Goal: Find specific page/section: Find specific page/section

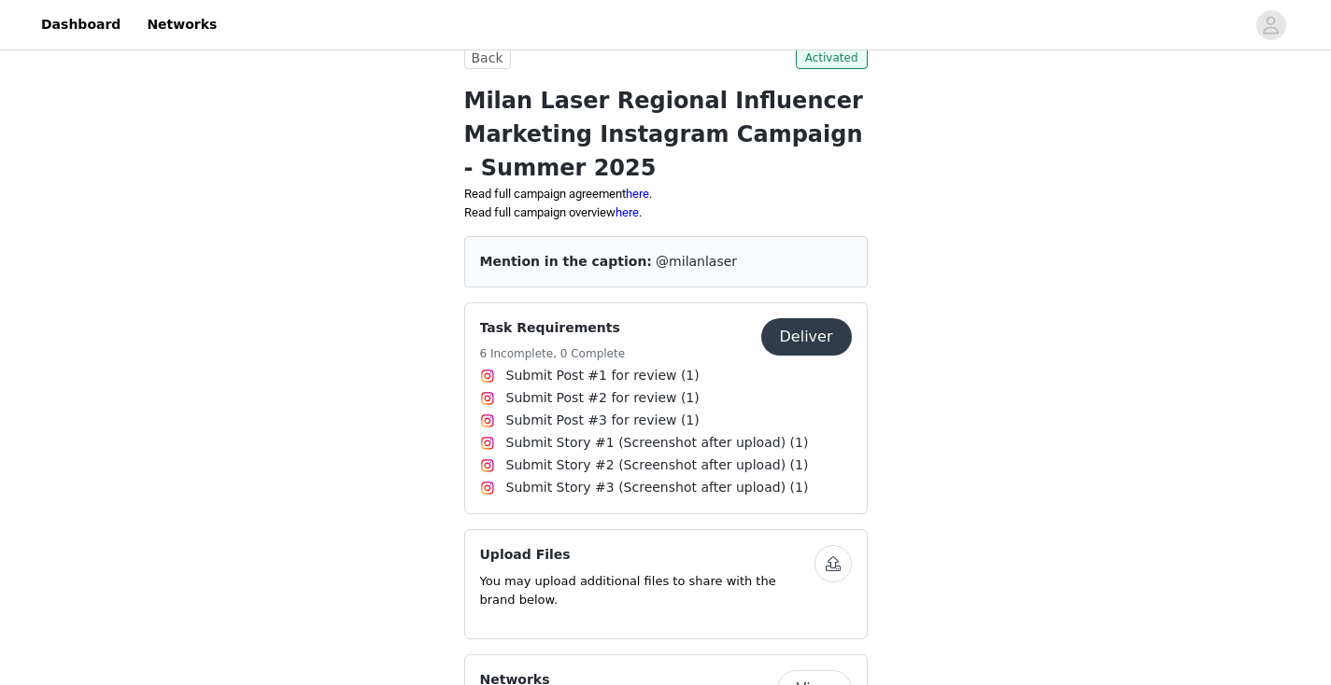
scroll to position [416, 0]
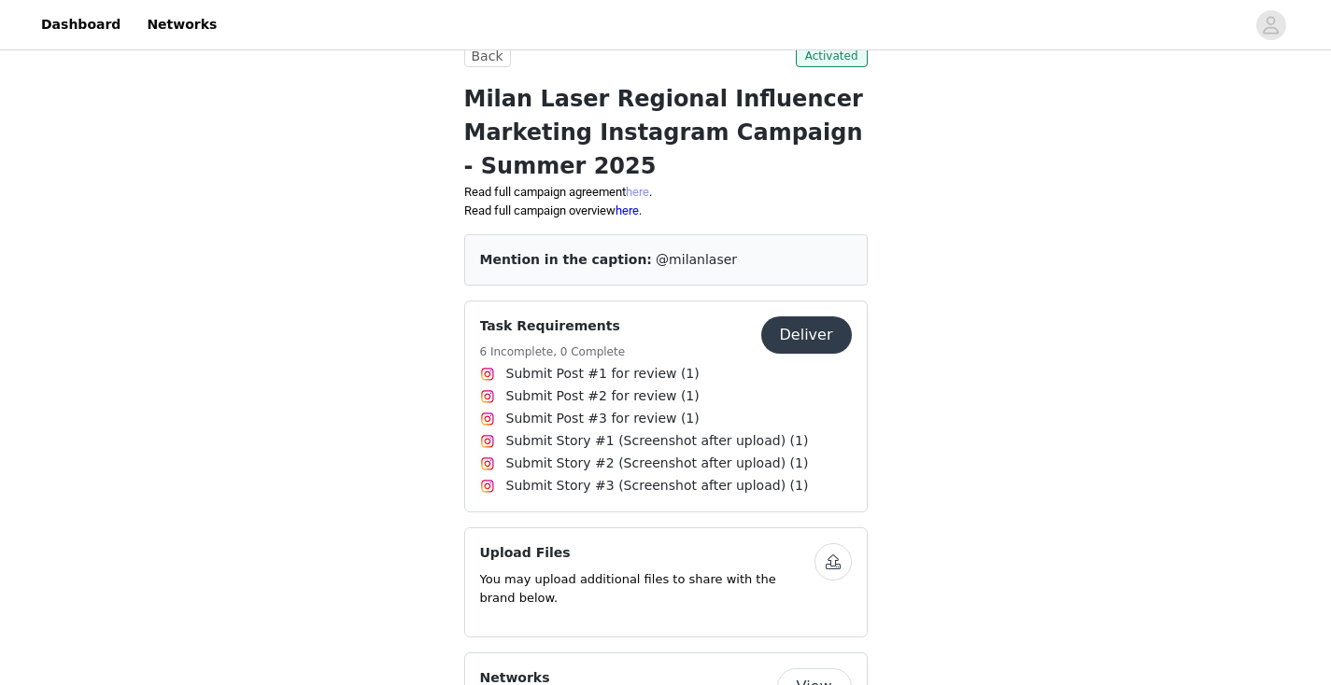
click at [649, 188] on link "here" at bounding box center [637, 192] width 23 height 14
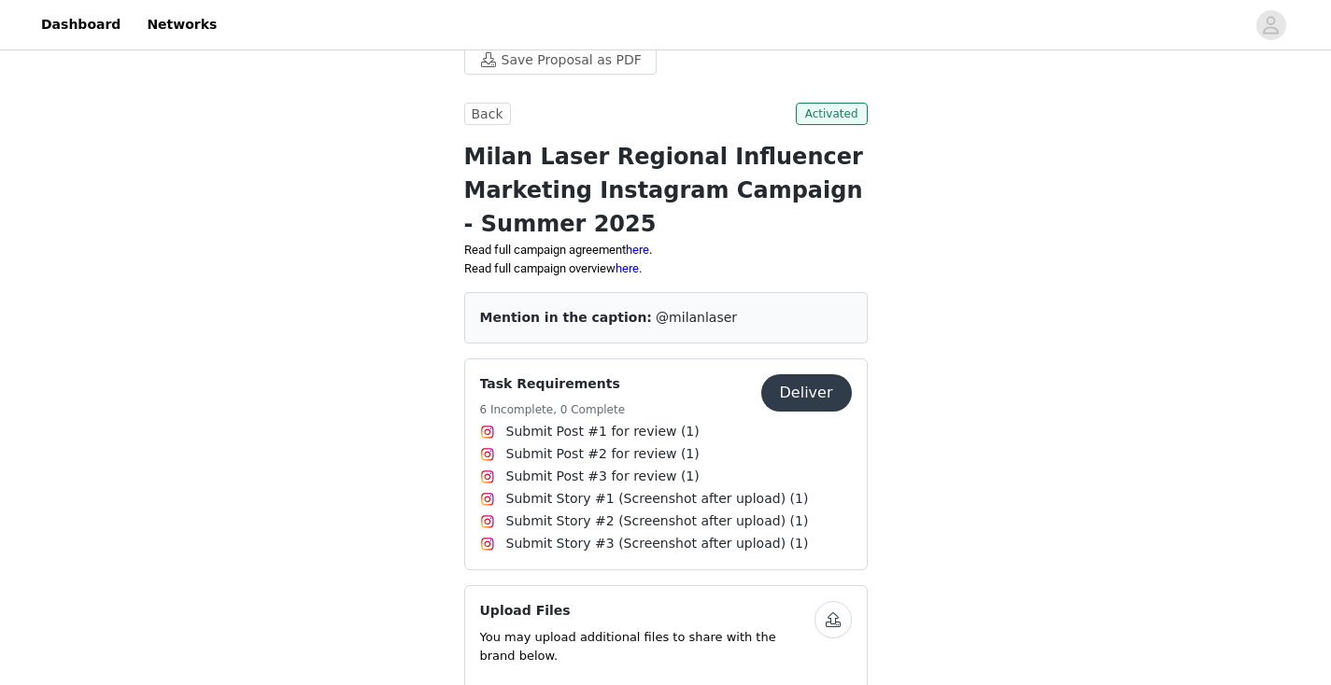
scroll to position [364, 0]
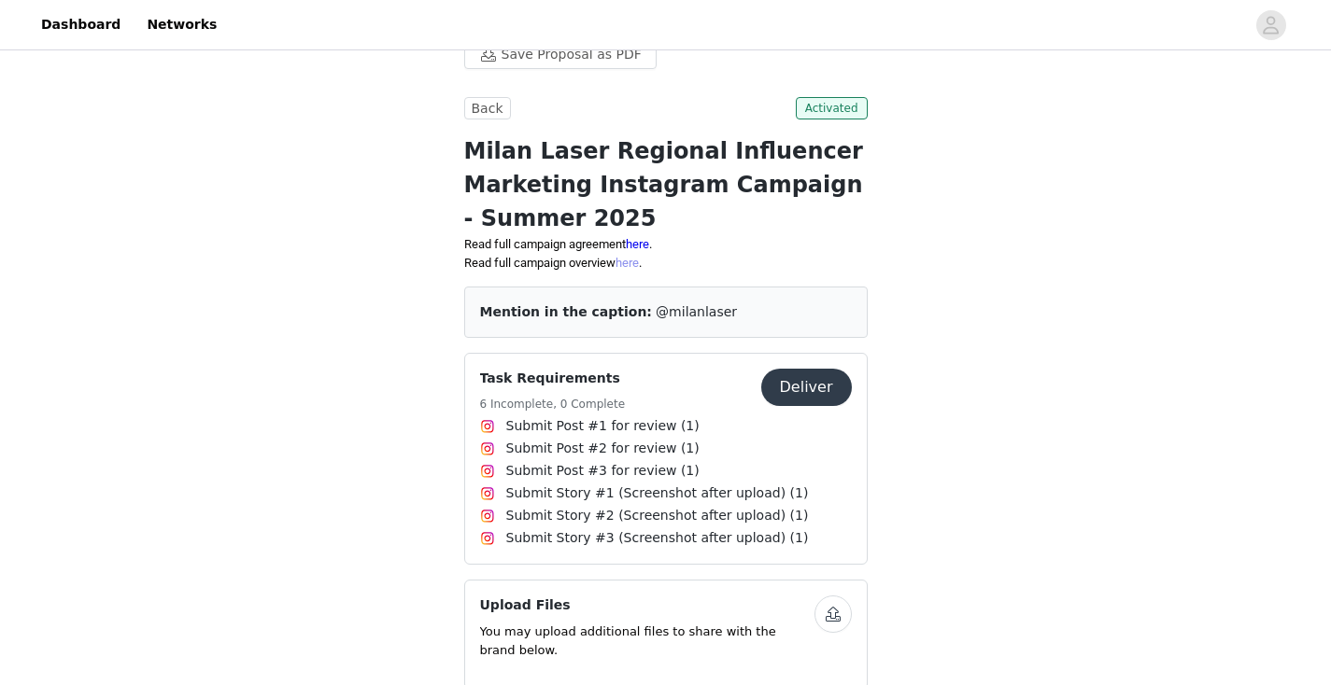
click at [635, 265] on link "here" at bounding box center [626, 263] width 23 height 14
